Goal: Information Seeking & Learning: Learn about a topic

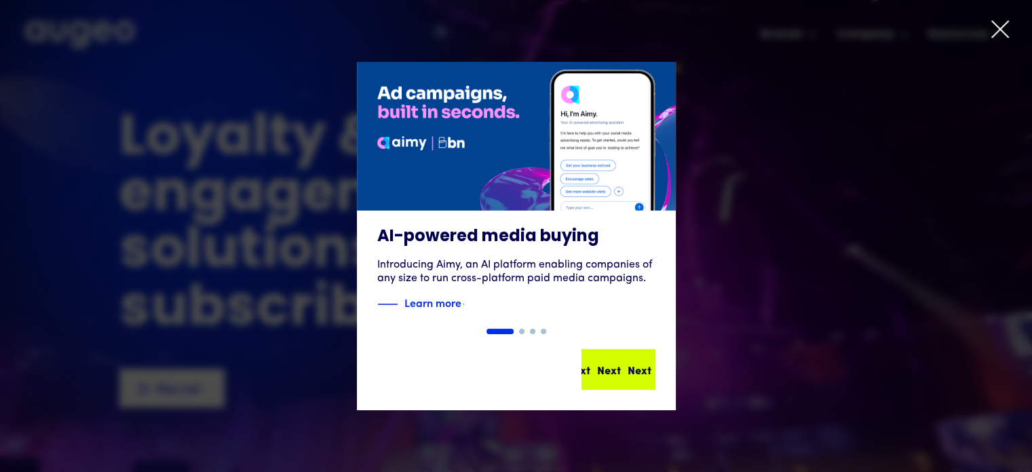
click at [604, 364] on div "Next Next Next Next" at bounding box center [624, 369] width 122 height 16
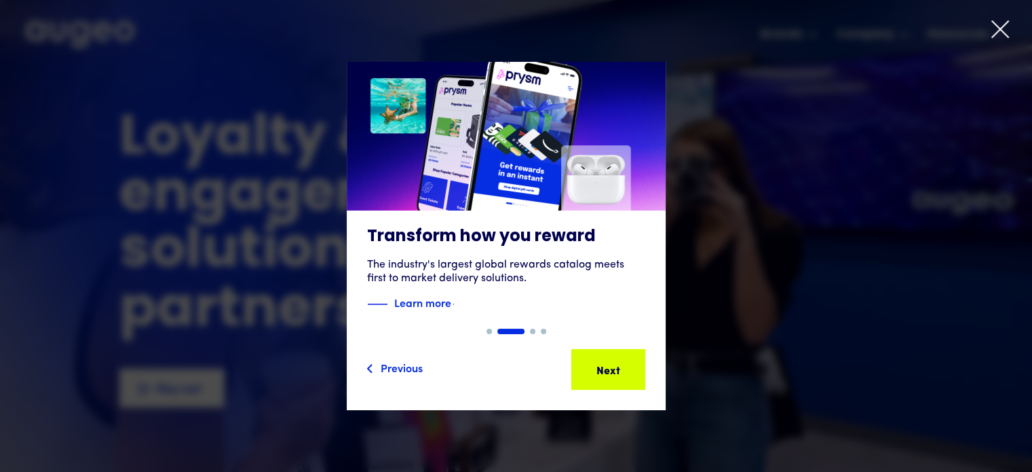
click at [1000, 21] on icon at bounding box center [1000, 29] width 20 height 20
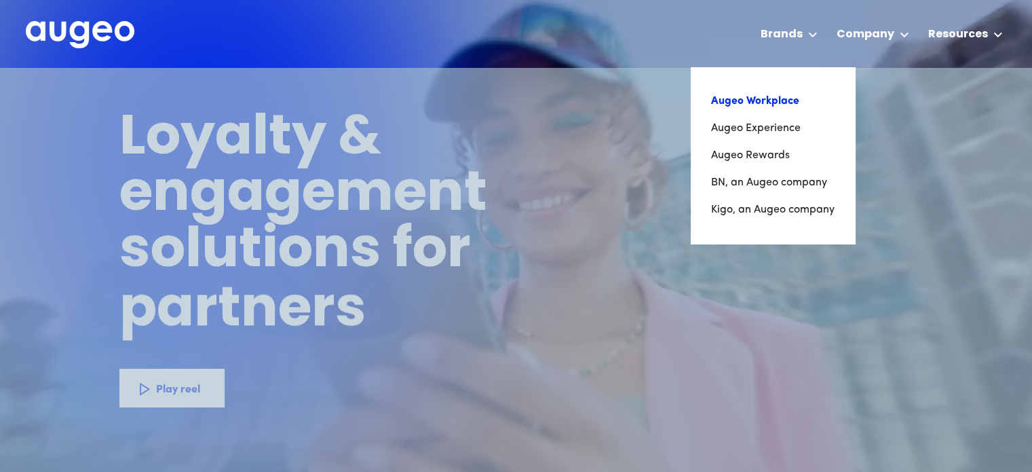
click at [772, 105] on link "Augeo Workplace" at bounding box center [773, 101] width 124 height 27
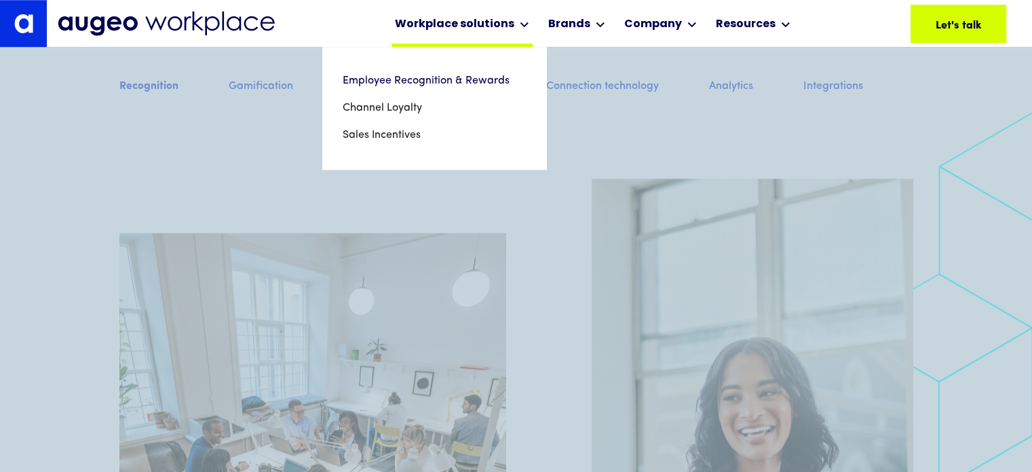
scroll to position [1231, 0]
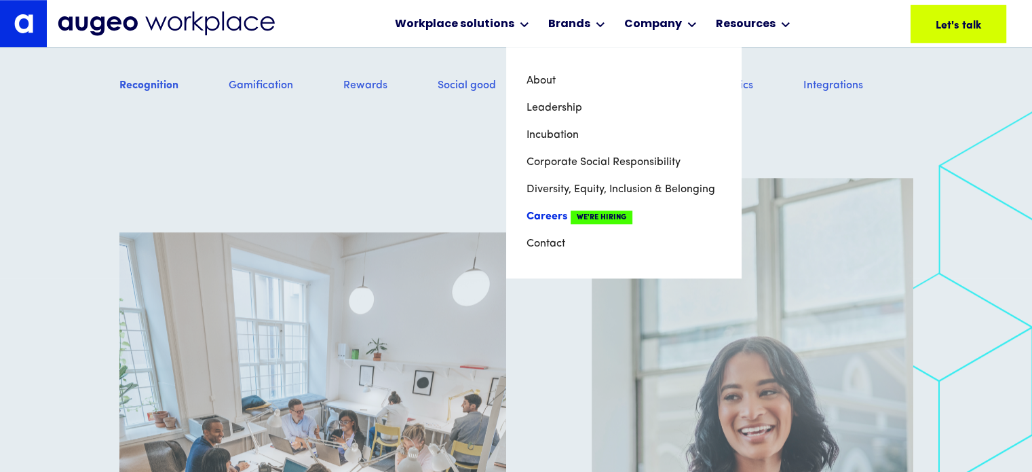
click at [618, 219] on span "We're Hiring" at bounding box center [602, 217] width 62 height 14
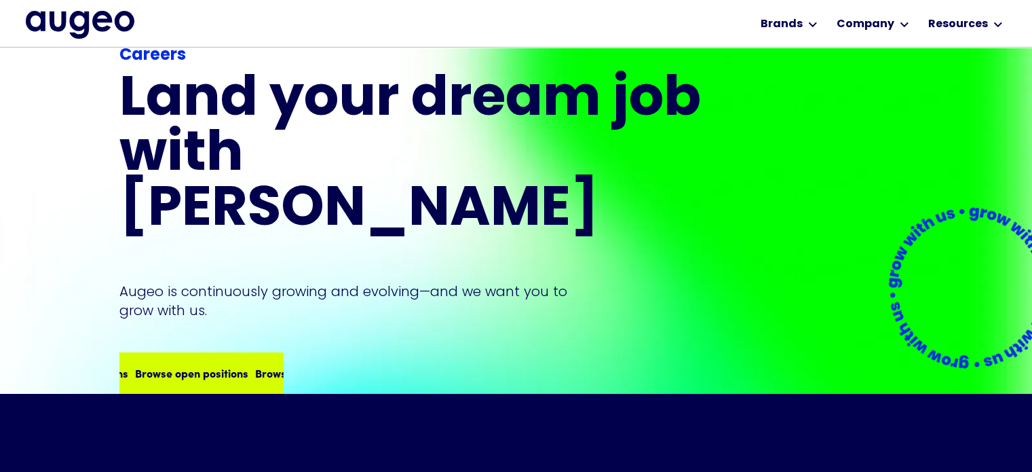
scroll to position [134, 0]
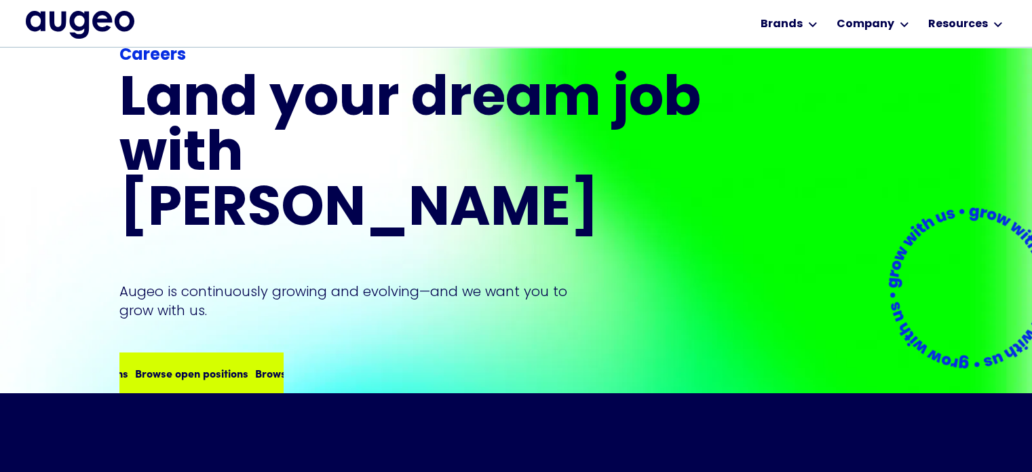
click at [263, 364] on div "Browse open positions" at bounding box center [311, 372] width 113 height 16
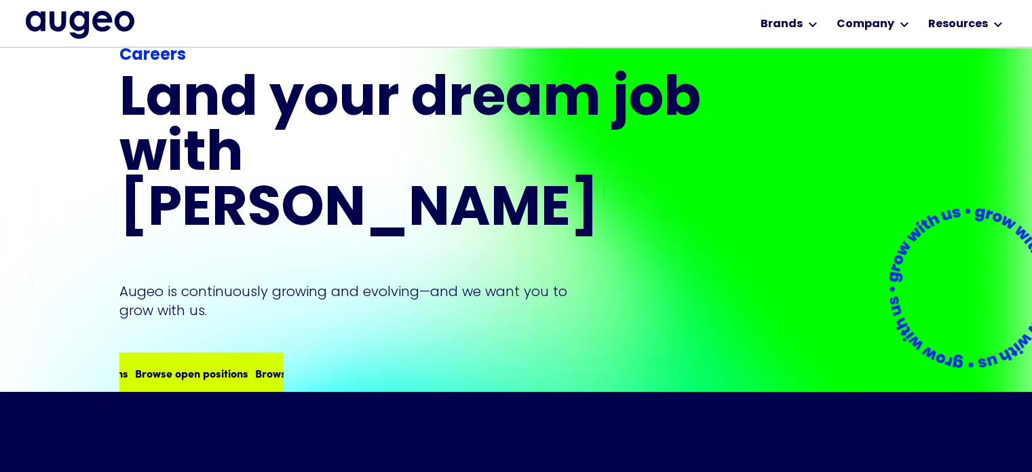
scroll to position [136, 0]
